Goal: Use online tool/utility: Utilize a website feature to perform a specific function

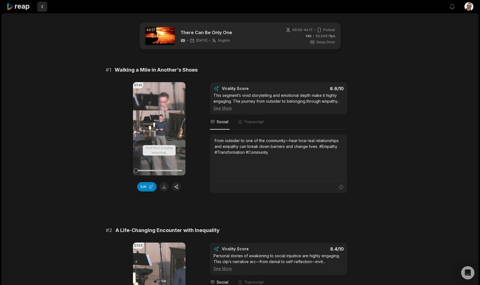
click at [45, 8] on button at bounding box center [42, 7] width 10 height 10
click at [39, 8] on button at bounding box center [42, 7] width 10 height 10
click at [24, 9] on icon at bounding box center [19, 6] width 24 height 7
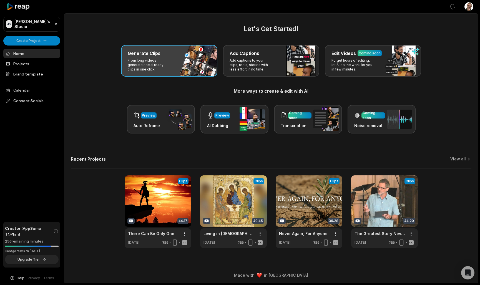
click at [159, 61] on p "From long videos generate social ready clips in one click." at bounding box center [149, 64] width 43 height 13
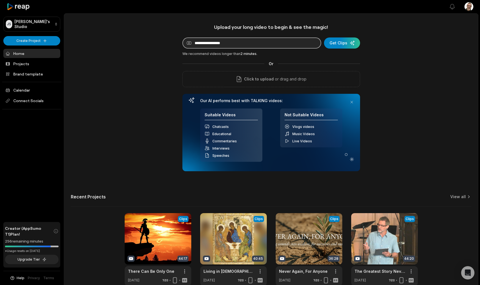
click at [216, 45] on input at bounding box center [251, 42] width 139 height 11
paste input "**********"
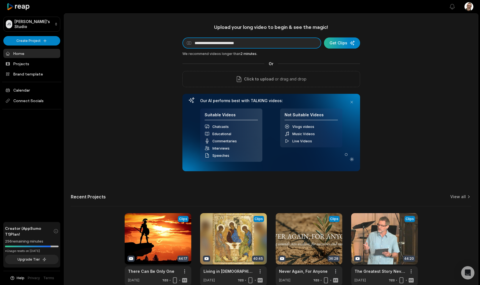
type input "**********"
click at [337, 43] on div "submit" at bounding box center [342, 42] width 36 height 11
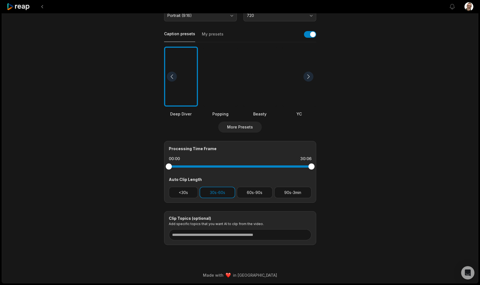
scroll to position [114, 0]
click at [187, 192] on button "<30s" at bounding box center [183, 192] width 29 height 11
click at [264, 193] on button "60s-90s" at bounding box center [255, 192] width 36 height 11
click at [280, 192] on button "90s-3min" at bounding box center [292, 192] width 37 height 11
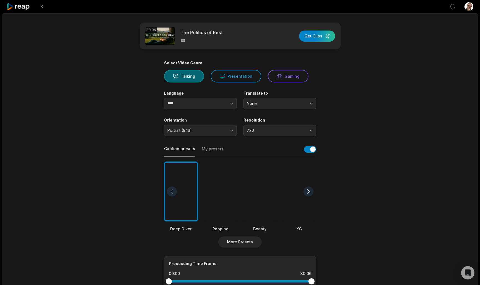
scroll to position [0, 0]
click at [318, 39] on div "button" at bounding box center [317, 36] width 36 height 11
